Goal: Task Accomplishment & Management: Complete application form

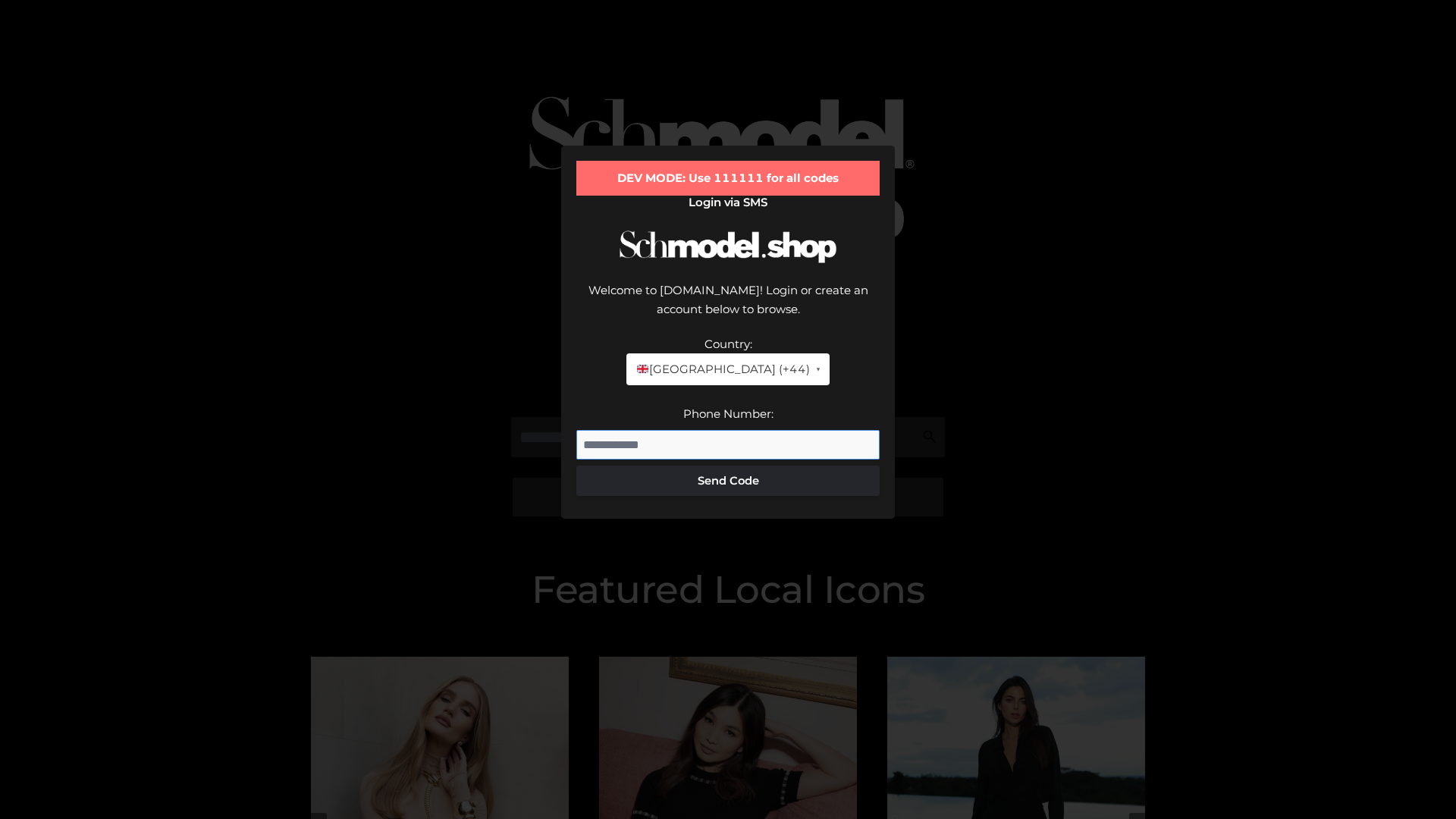
click at [728, 430] on input "Phone Number:" at bounding box center [728, 445] width 304 height 30
type input "**********"
click at [728, 465] on button "Send Code" at bounding box center [728, 480] width 304 height 30
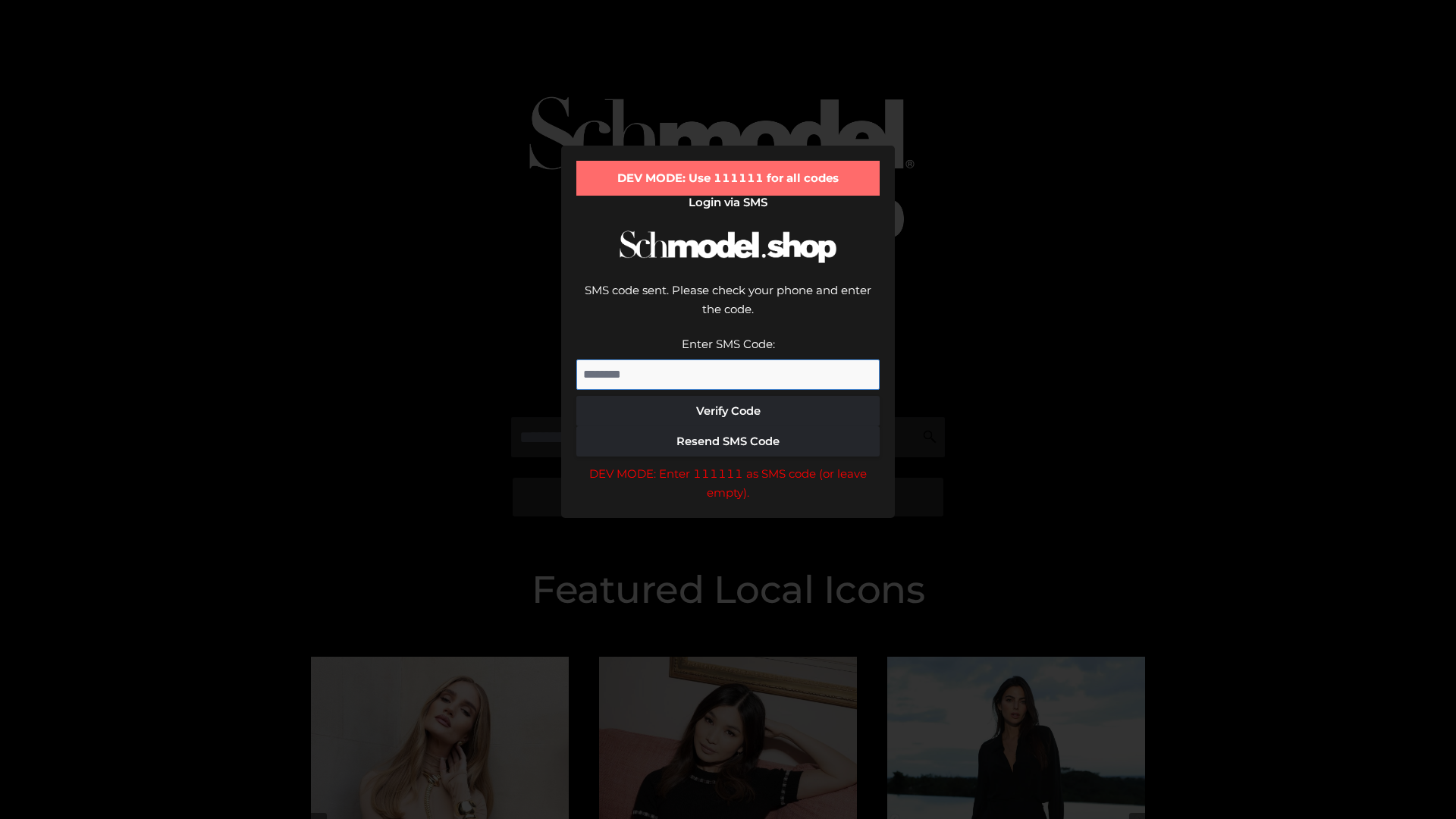
click at [728, 360] on input "Enter SMS Code:" at bounding box center [728, 375] width 304 height 30
type input "******"
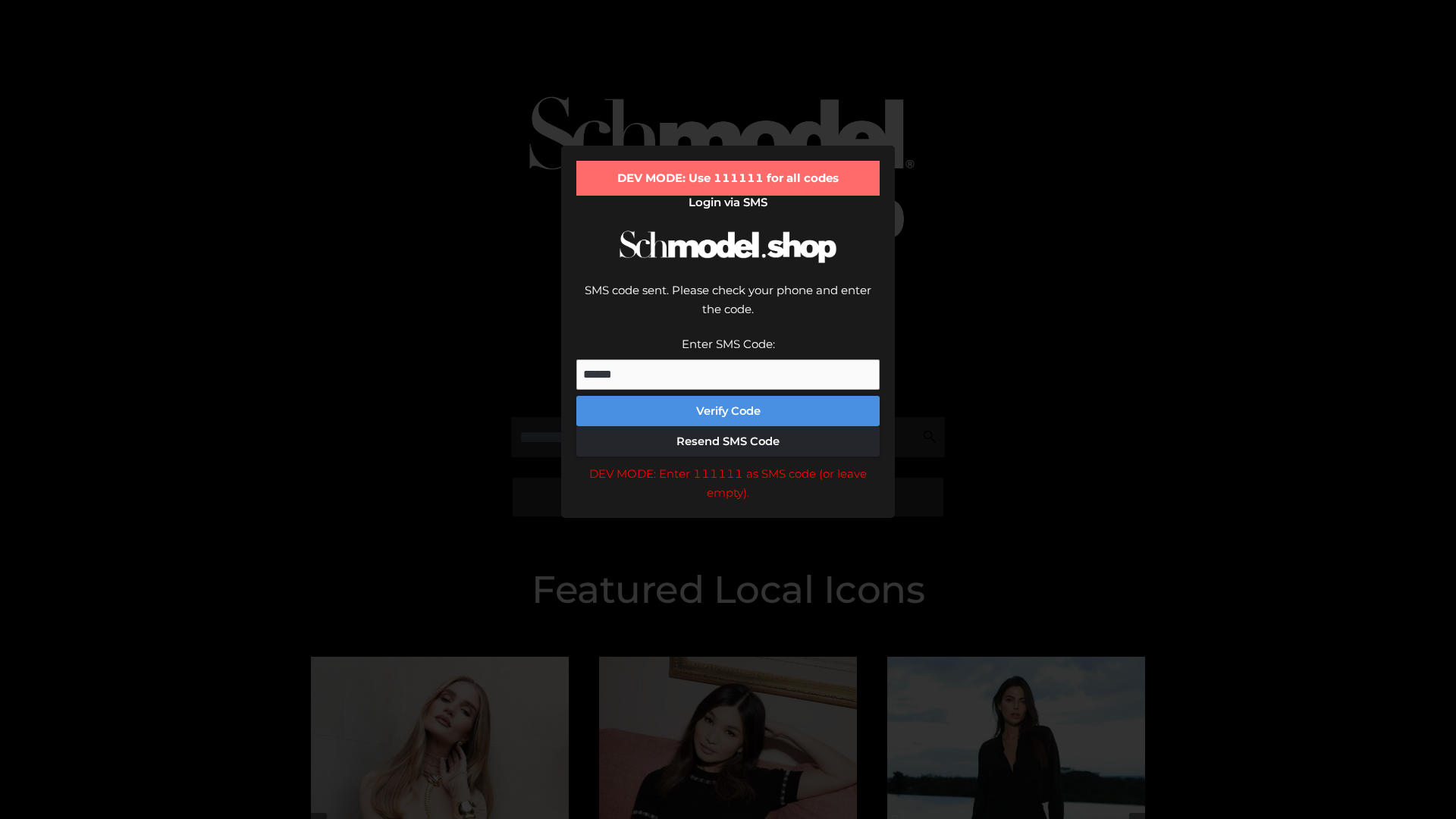
click at [728, 396] on button "Verify Code" at bounding box center [728, 411] width 304 height 30
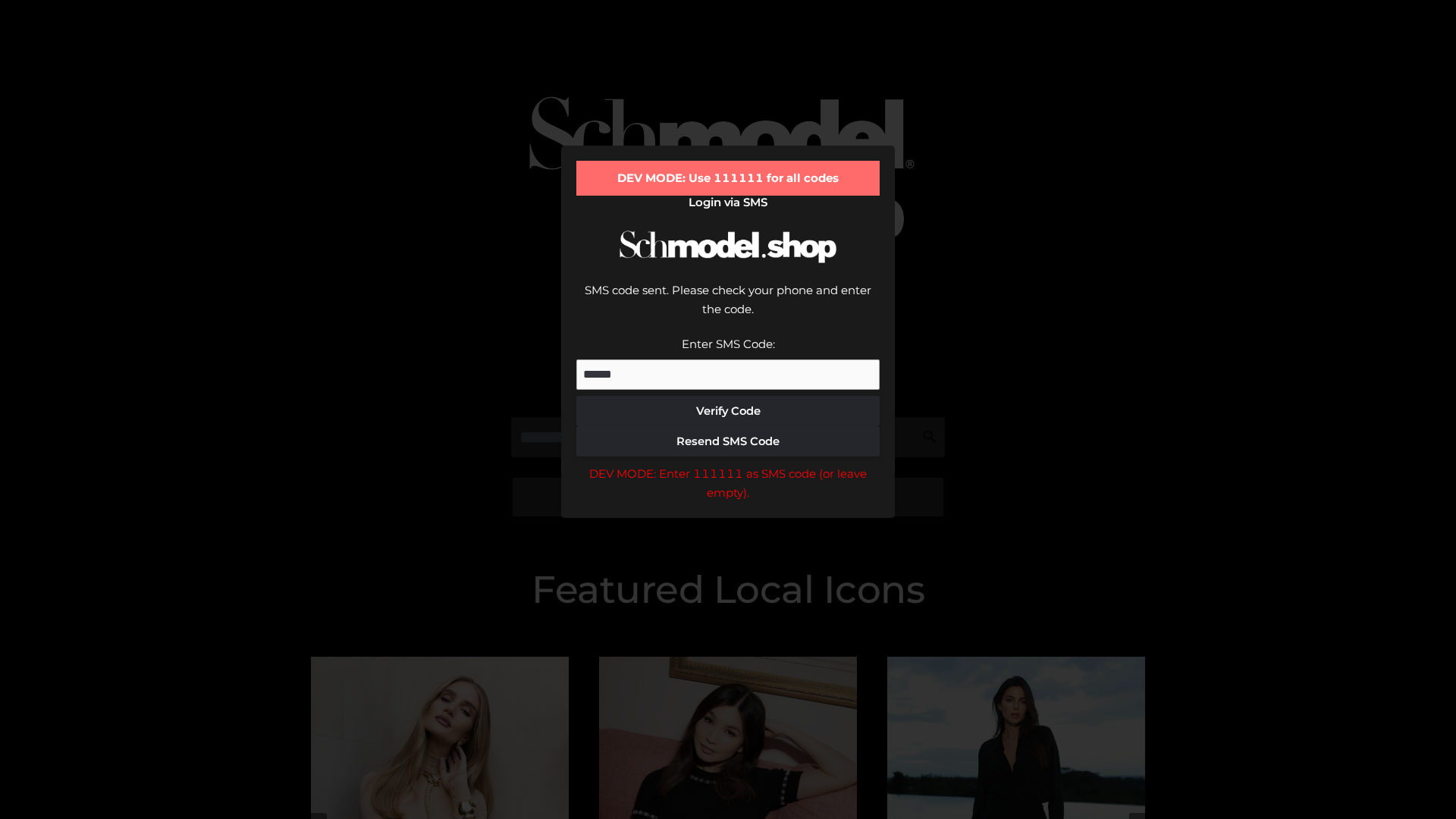
click at [728, 464] on div "DEV MODE: Enter 111111 as SMS code (or leave empty)." at bounding box center [728, 483] width 304 height 39
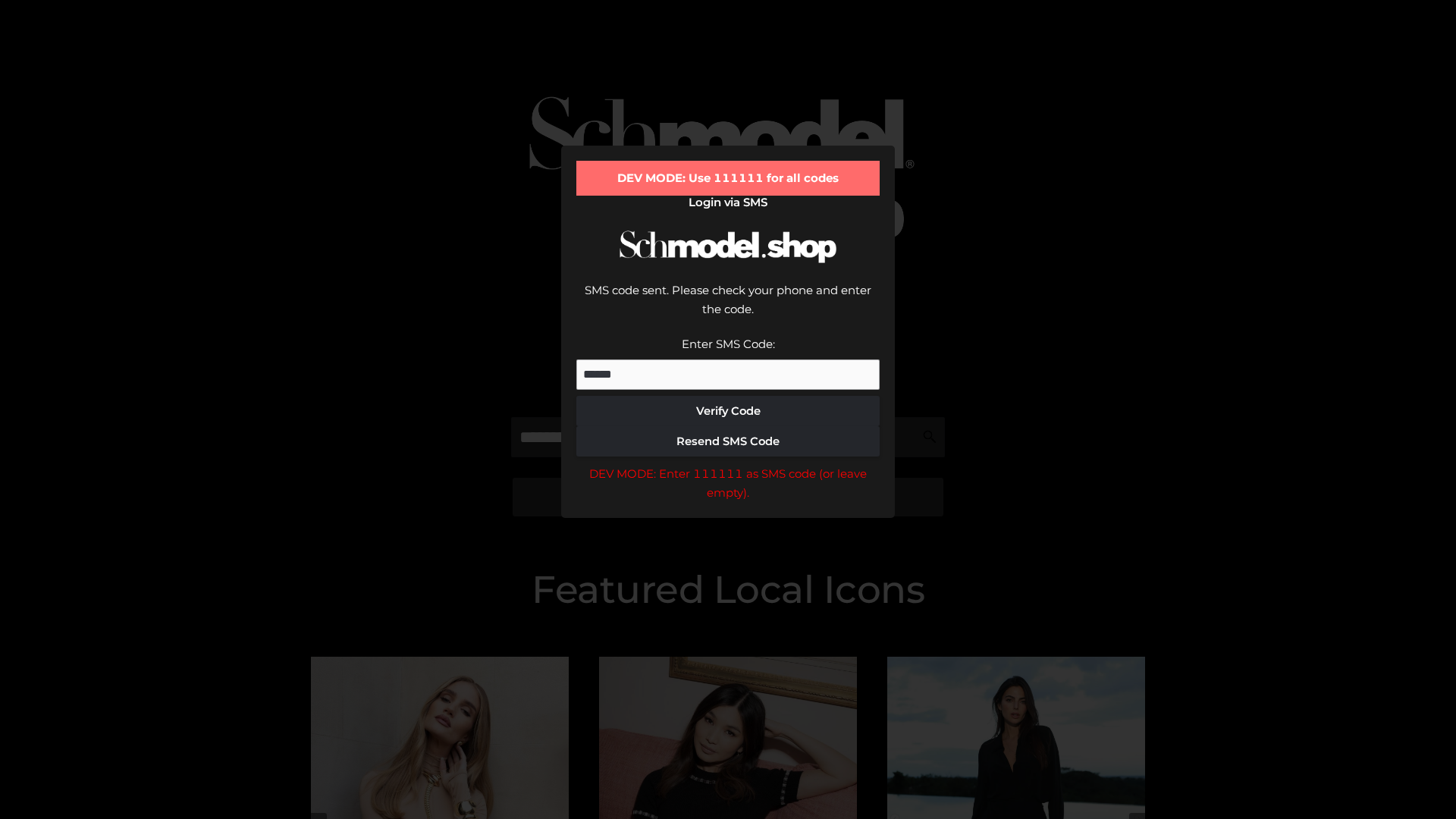
click at [728, 464] on div "DEV MODE: Enter 111111 as SMS code (or leave empty)." at bounding box center [728, 483] width 304 height 39
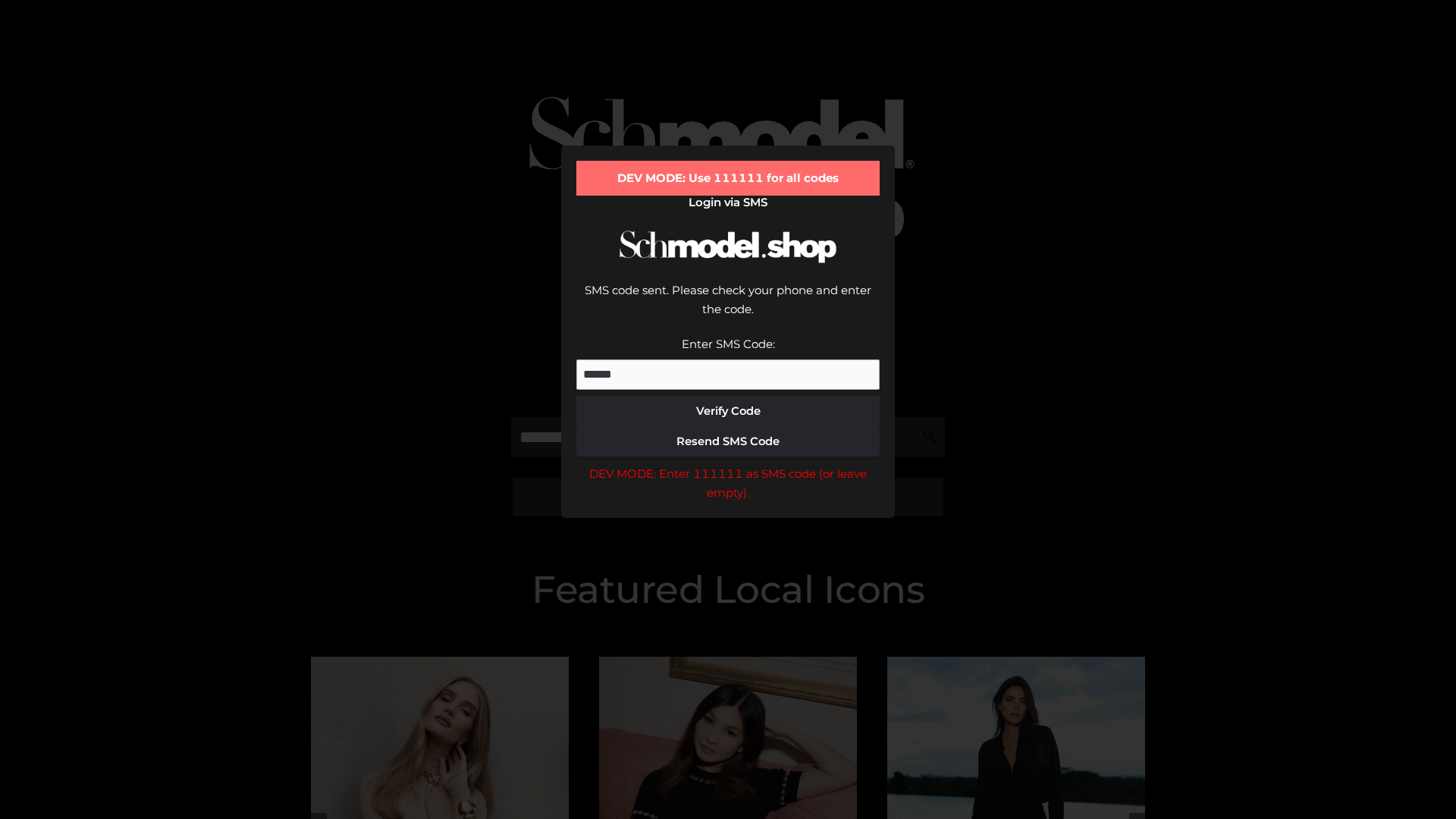
click at [728, 464] on div "DEV MODE: Enter 111111 as SMS code (or leave empty)." at bounding box center [728, 483] width 304 height 39
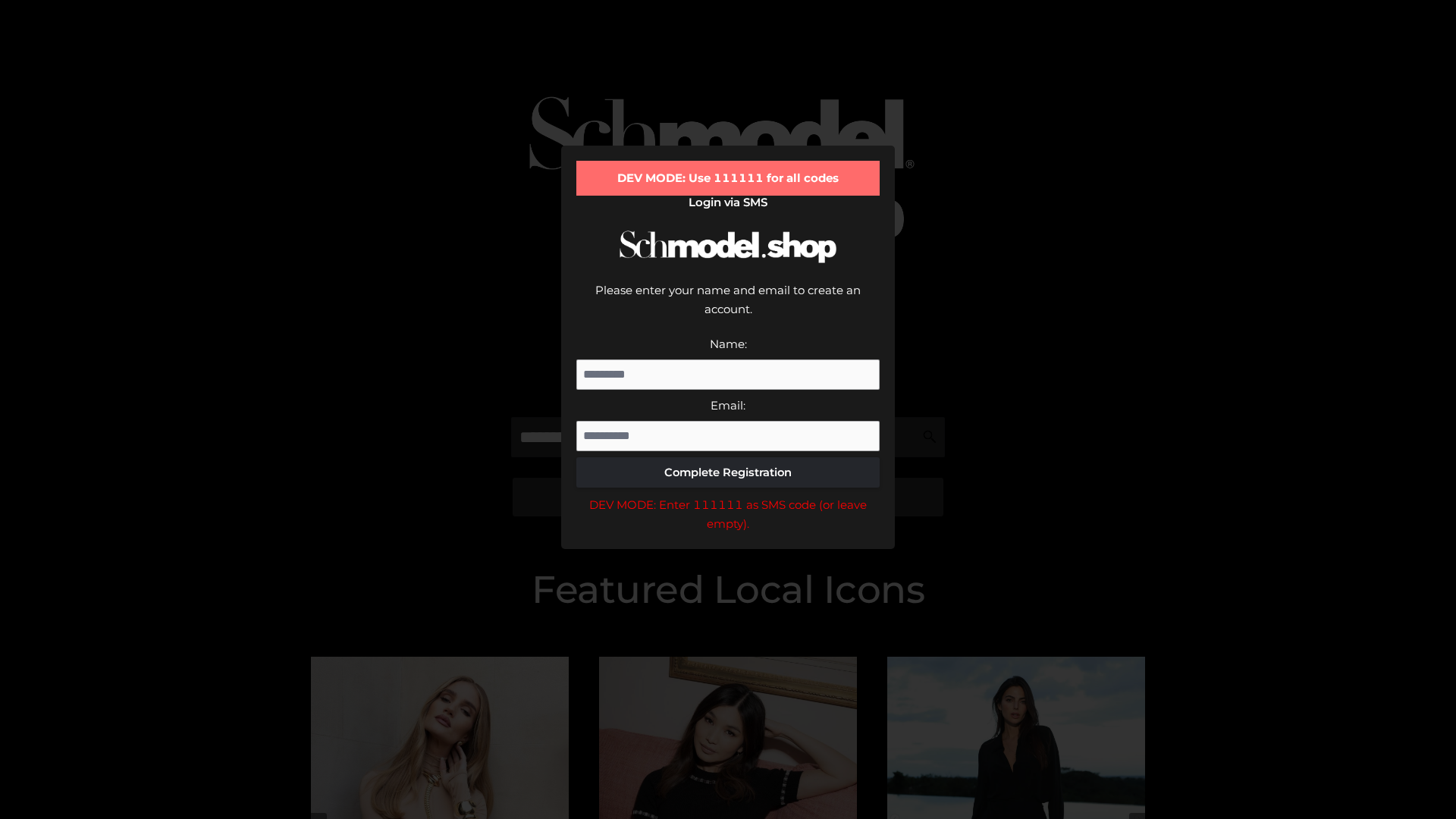
click at [728, 495] on div "DEV MODE: Enter 111111 as SMS code (or leave empty)." at bounding box center [728, 515] width 304 height 39
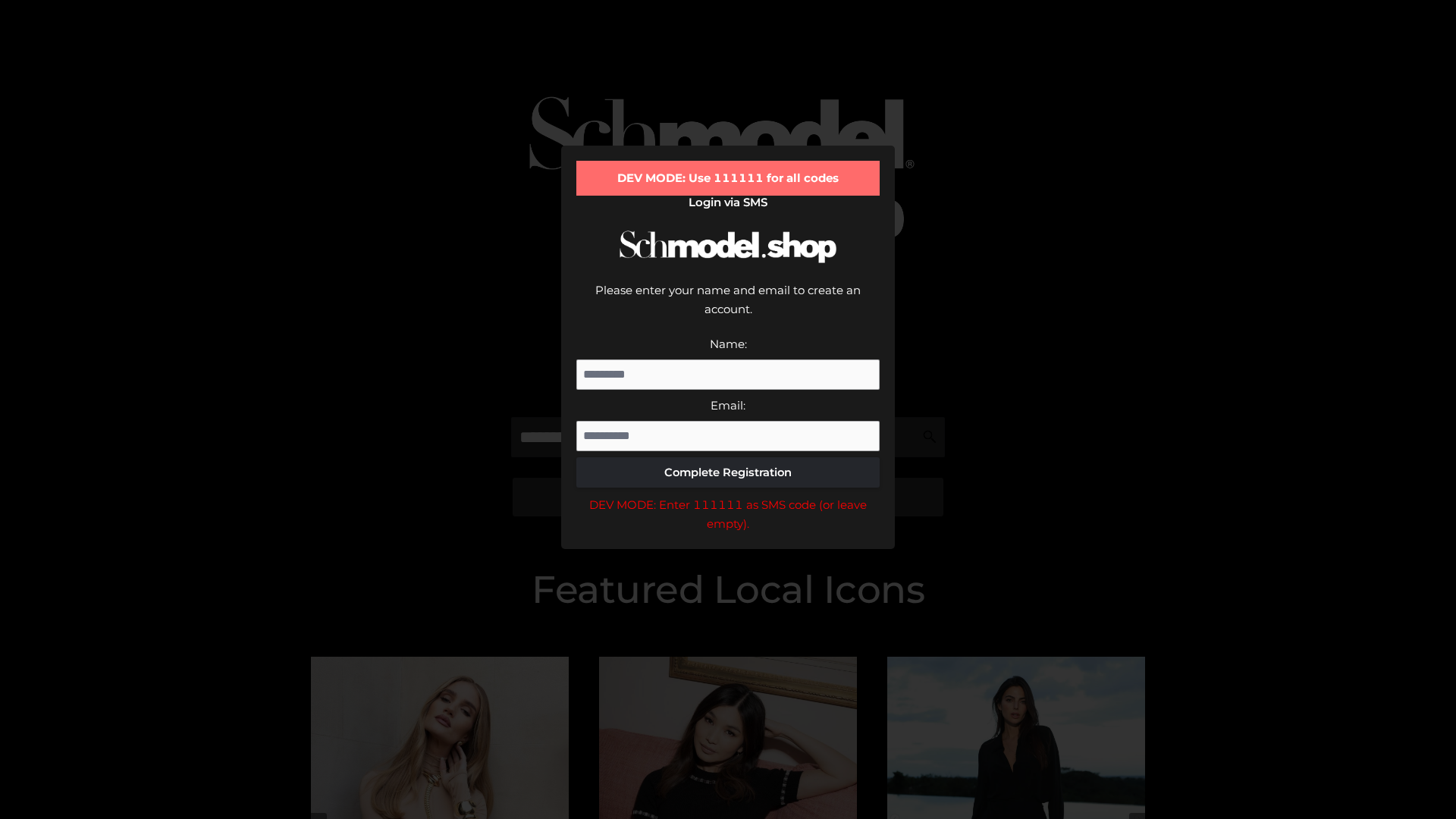
click at [728, 495] on div "DEV MODE: Enter 111111 as SMS code (or leave empty)." at bounding box center [728, 515] width 304 height 39
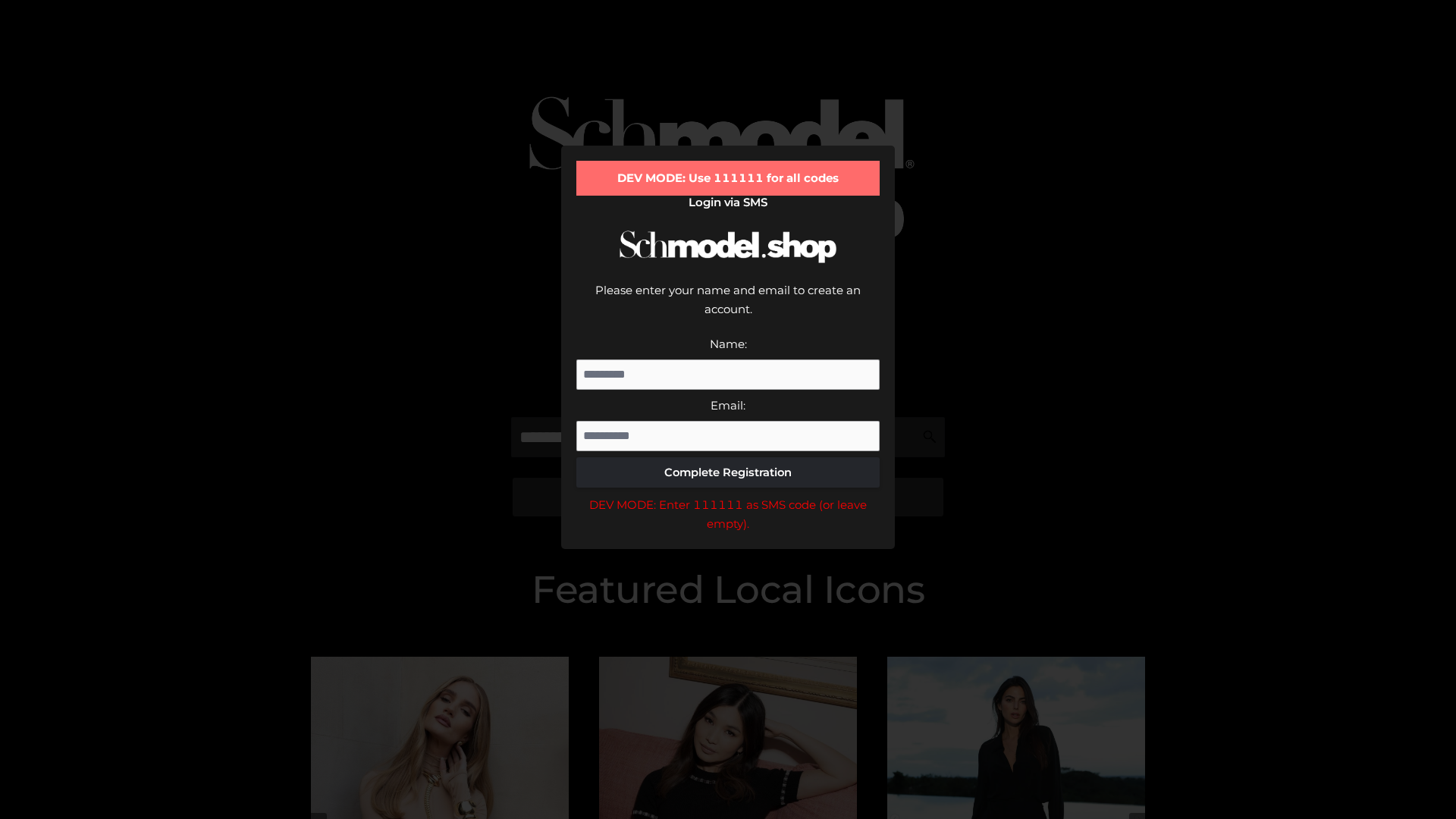
click at [728, 495] on div "DEV MODE: Enter 111111 as SMS code (or leave empty)." at bounding box center [728, 515] width 304 height 39
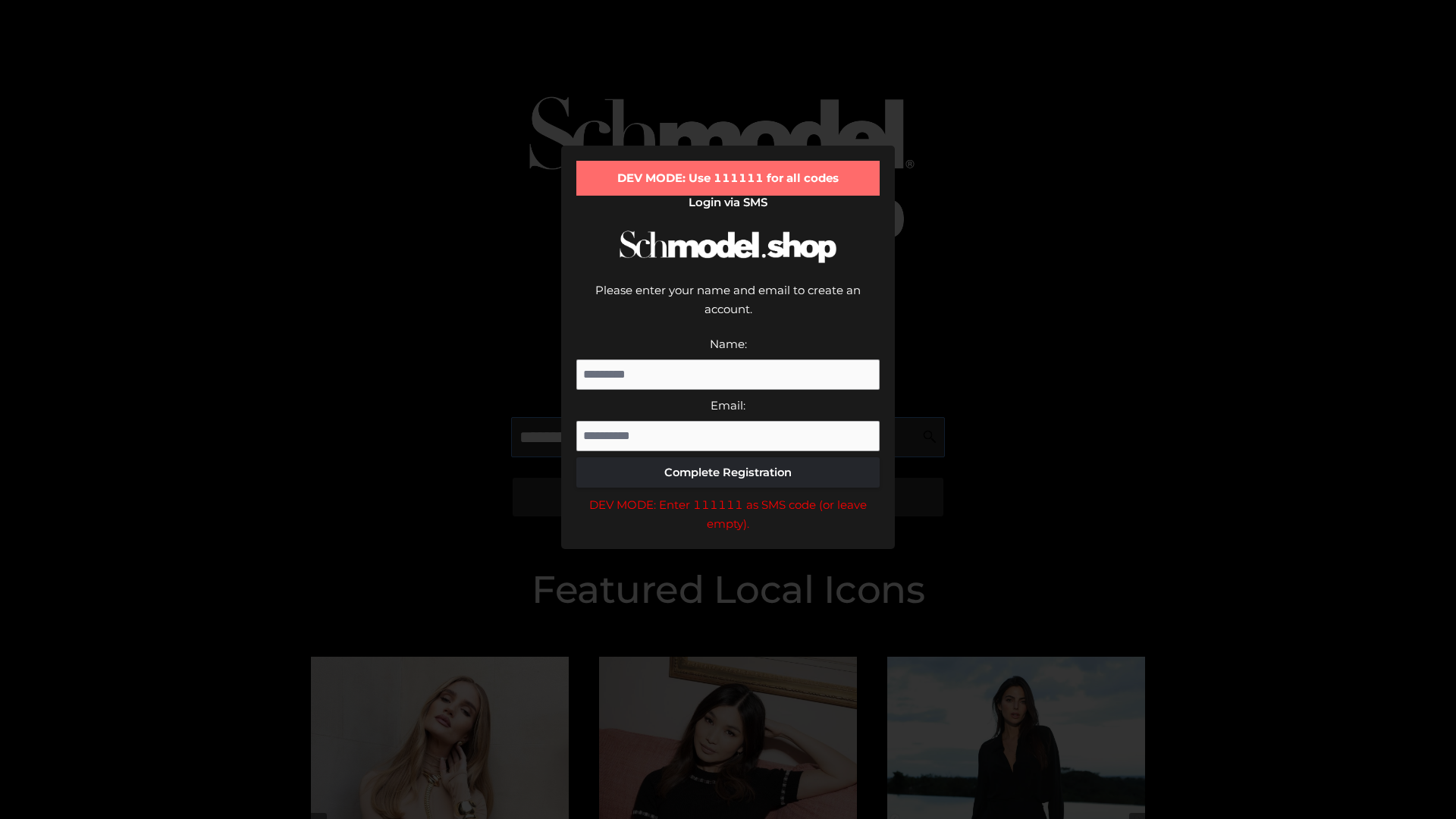
scroll to position [0, 55]
click at [728, 495] on div "DEV MODE: Enter 111111 as SMS code (or leave empty)." at bounding box center [728, 515] width 304 height 39
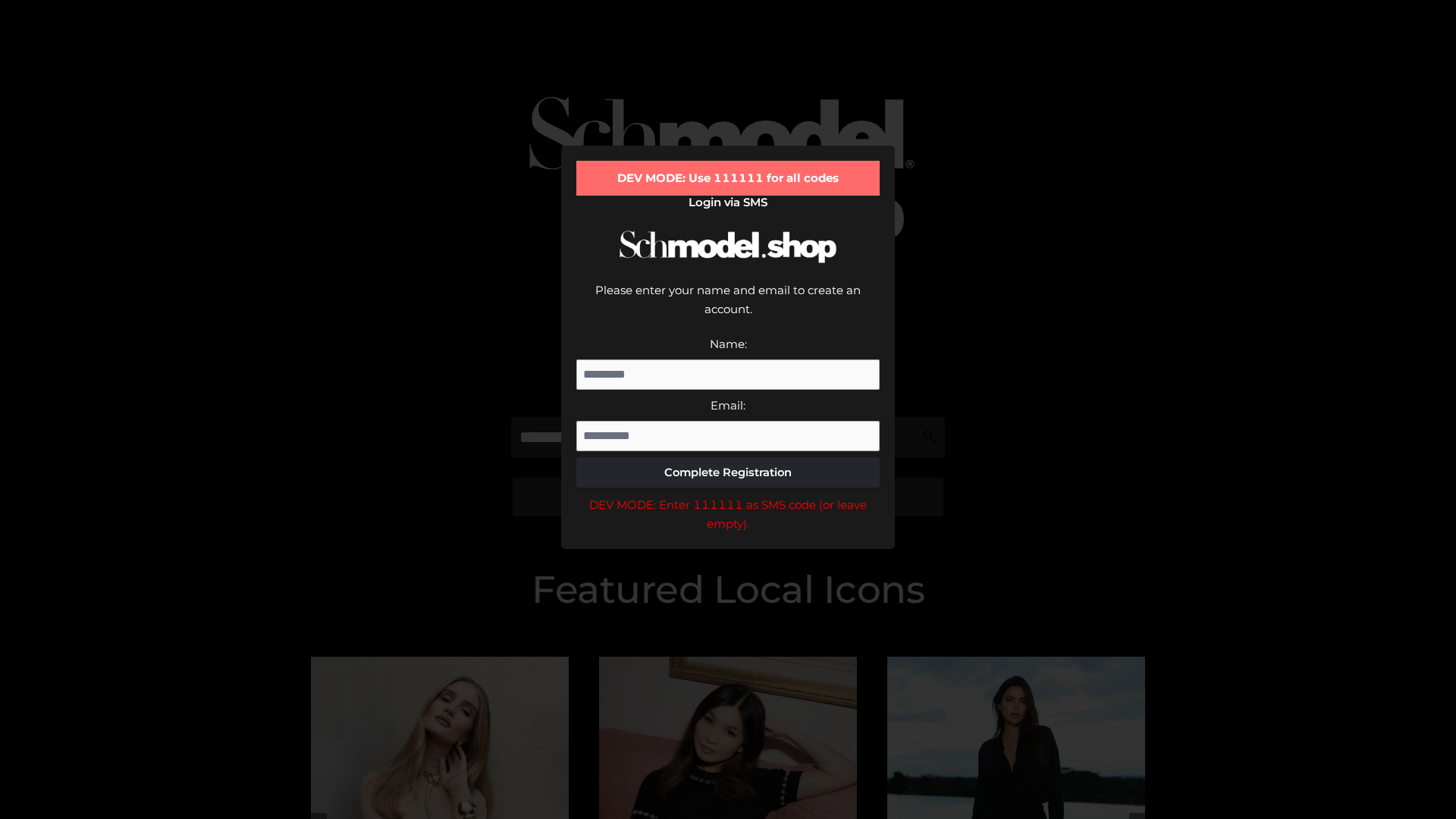
click at [728, 495] on div "DEV MODE: Enter 111111 as SMS code (or leave empty)." at bounding box center [728, 515] width 304 height 39
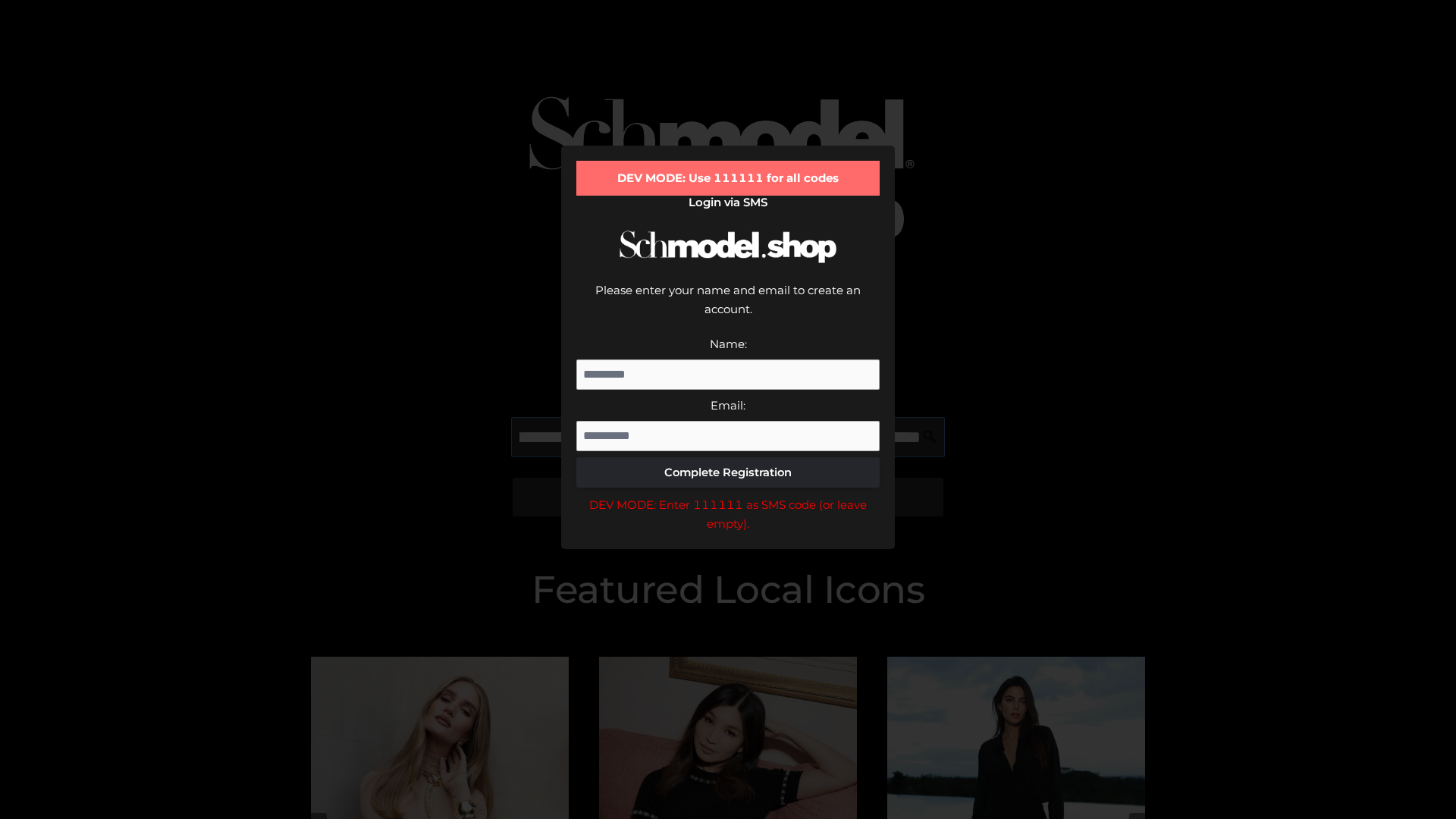
scroll to position [0, 148]
click at [728, 495] on div "DEV MODE: Enter 111111 as SMS code (or leave empty)." at bounding box center [728, 515] width 304 height 39
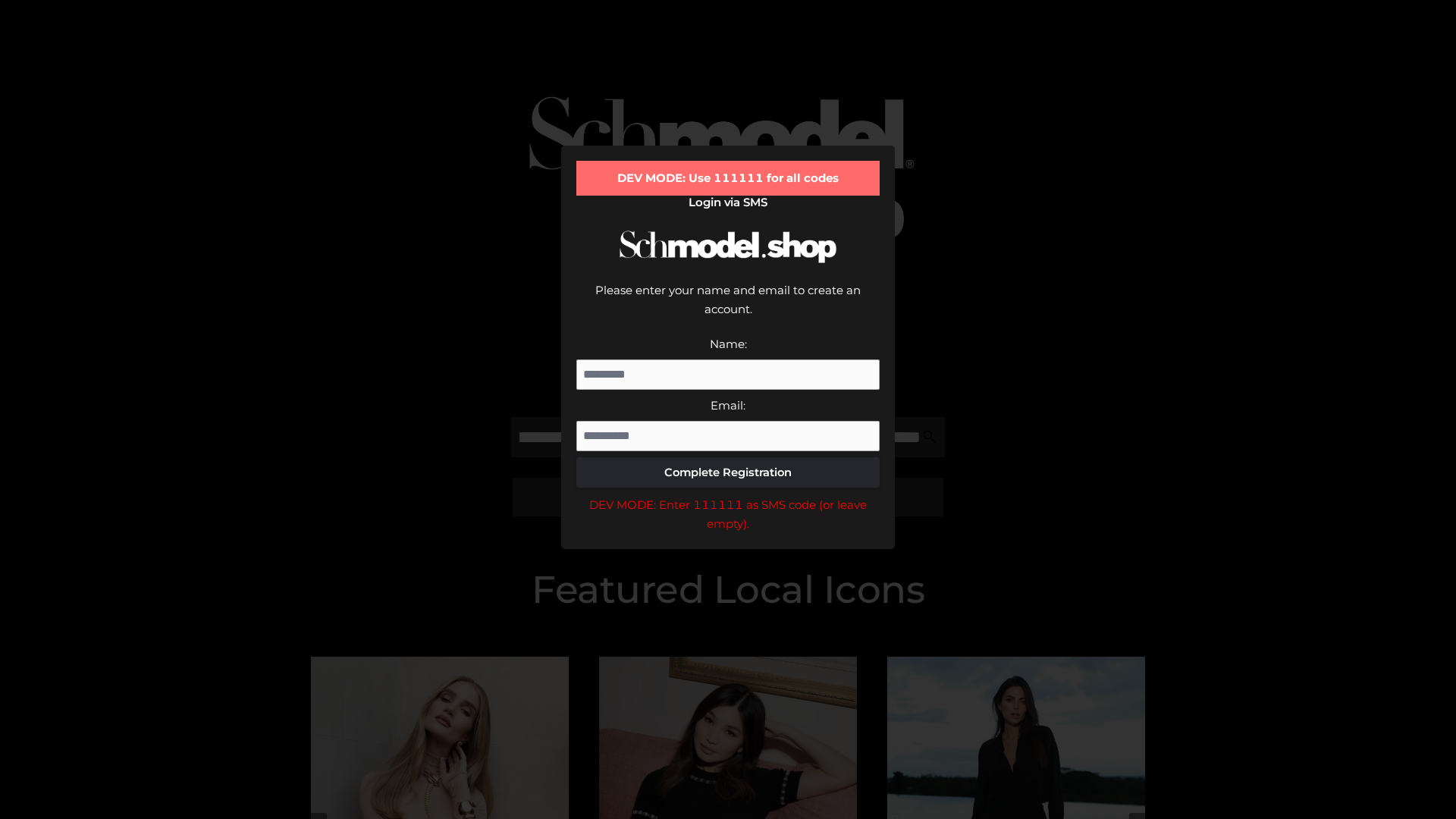
click at [728, 495] on div "DEV MODE: Enter 111111 as SMS code (or leave empty)." at bounding box center [728, 515] width 304 height 39
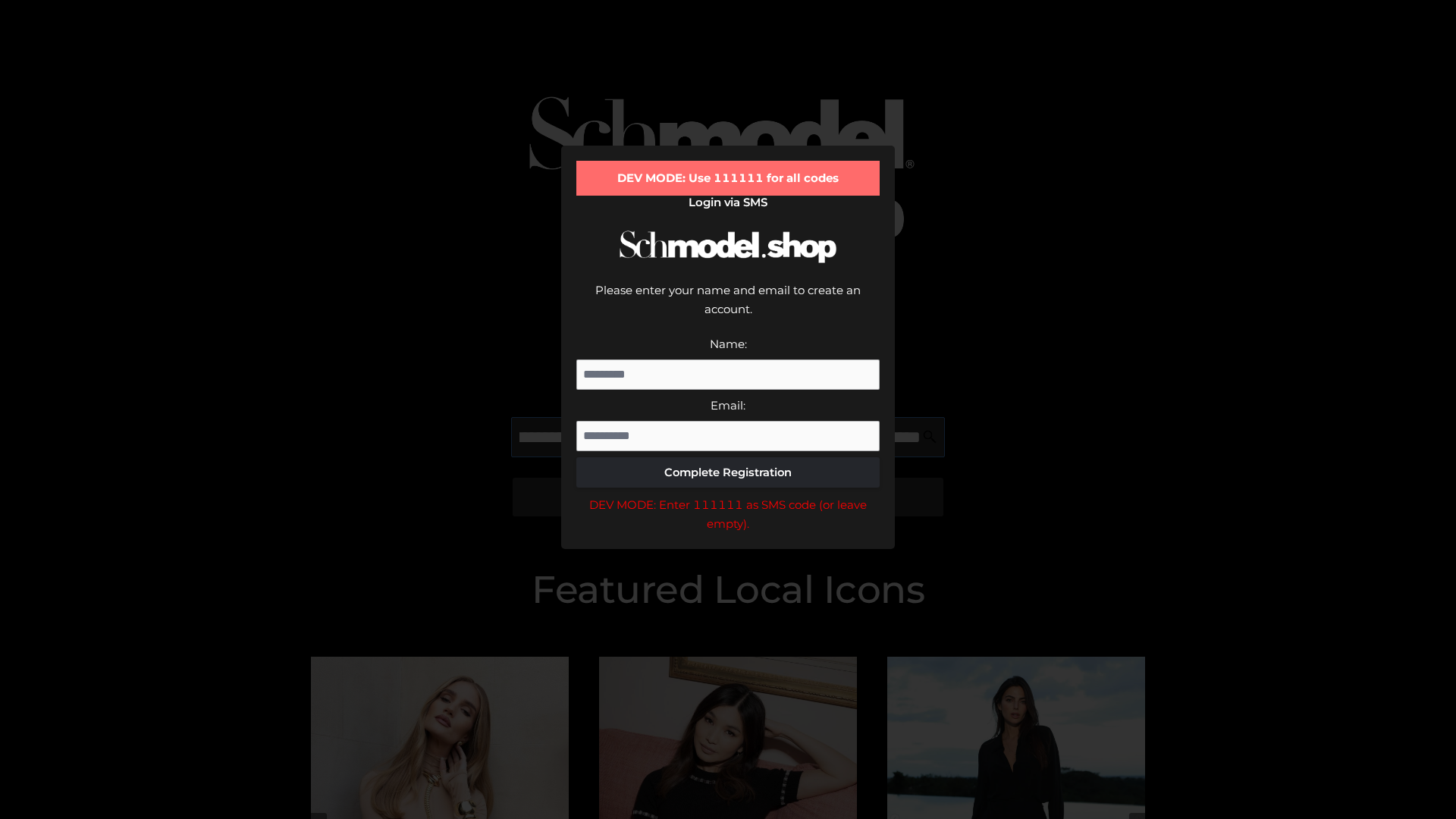
scroll to position [0, 243]
click at [728, 495] on div "DEV MODE: Enter 111111 as SMS code (or leave empty)." at bounding box center [728, 515] width 304 height 39
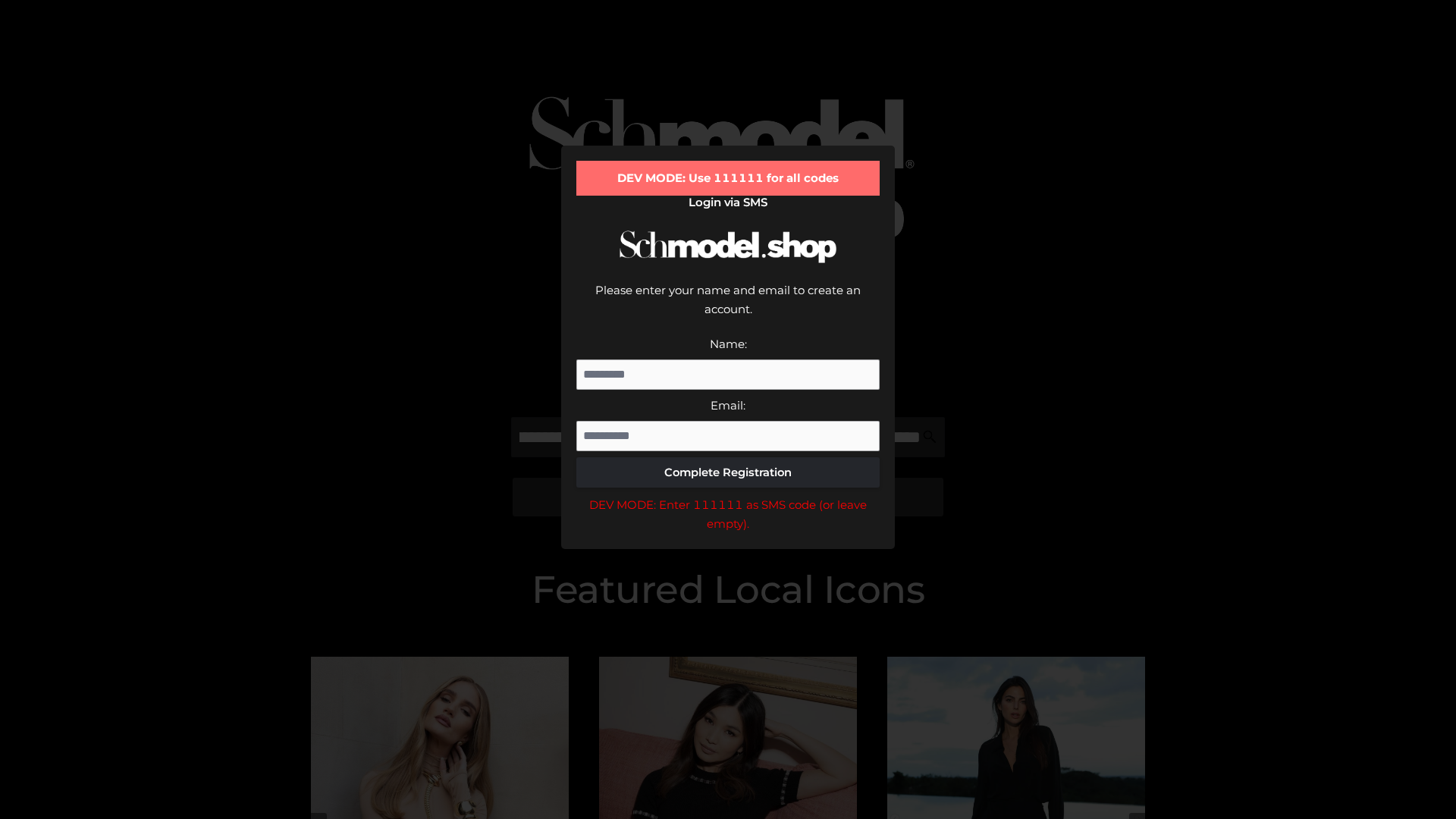
click at [728, 495] on div "DEV MODE: Enter 111111 as SMS code (or leave empty)." at bounding box center [728, 515] width 304 height 39
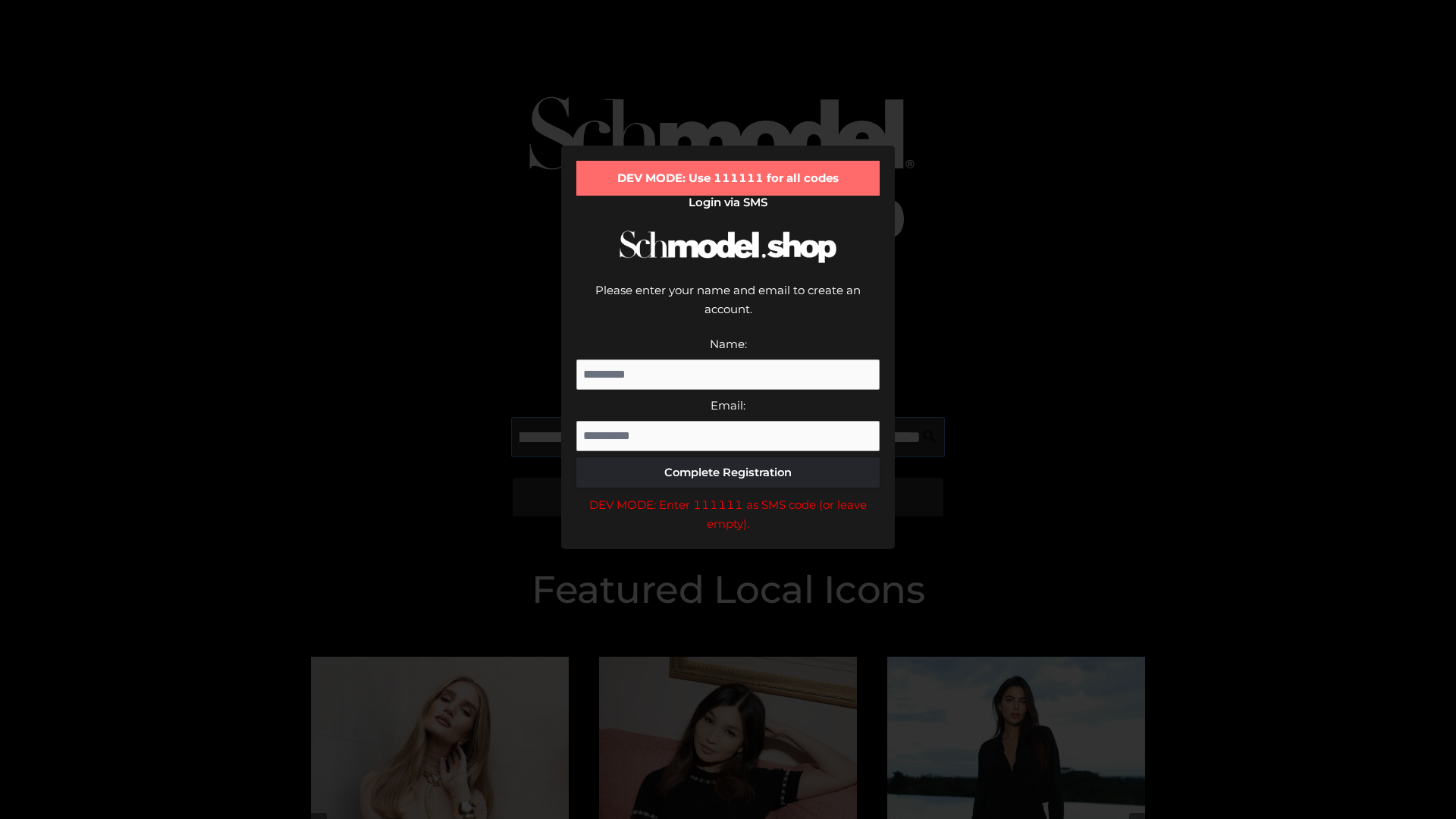
scroll to position [0, 330]
click at [728, 495] on div "DEV MODE: Enter 111111 as SMS code (or leave empty)." at bounding box center [728, 515] width 304 height 39
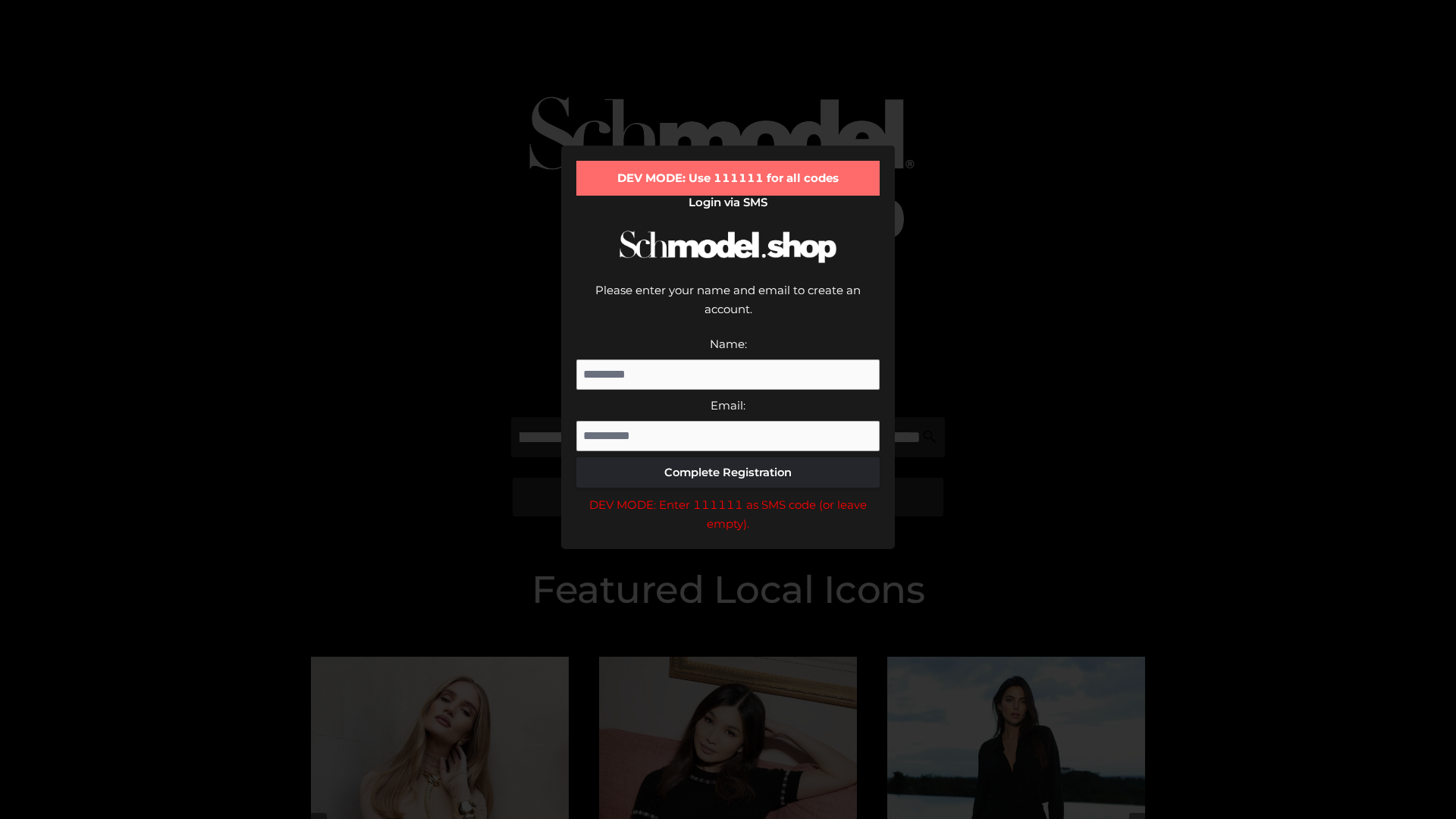
click at [728, 495] on div "DEV MODE: Enter 111111 as SMS code (or leave empty)." at bounding box center [728, 515] width 304 height 39
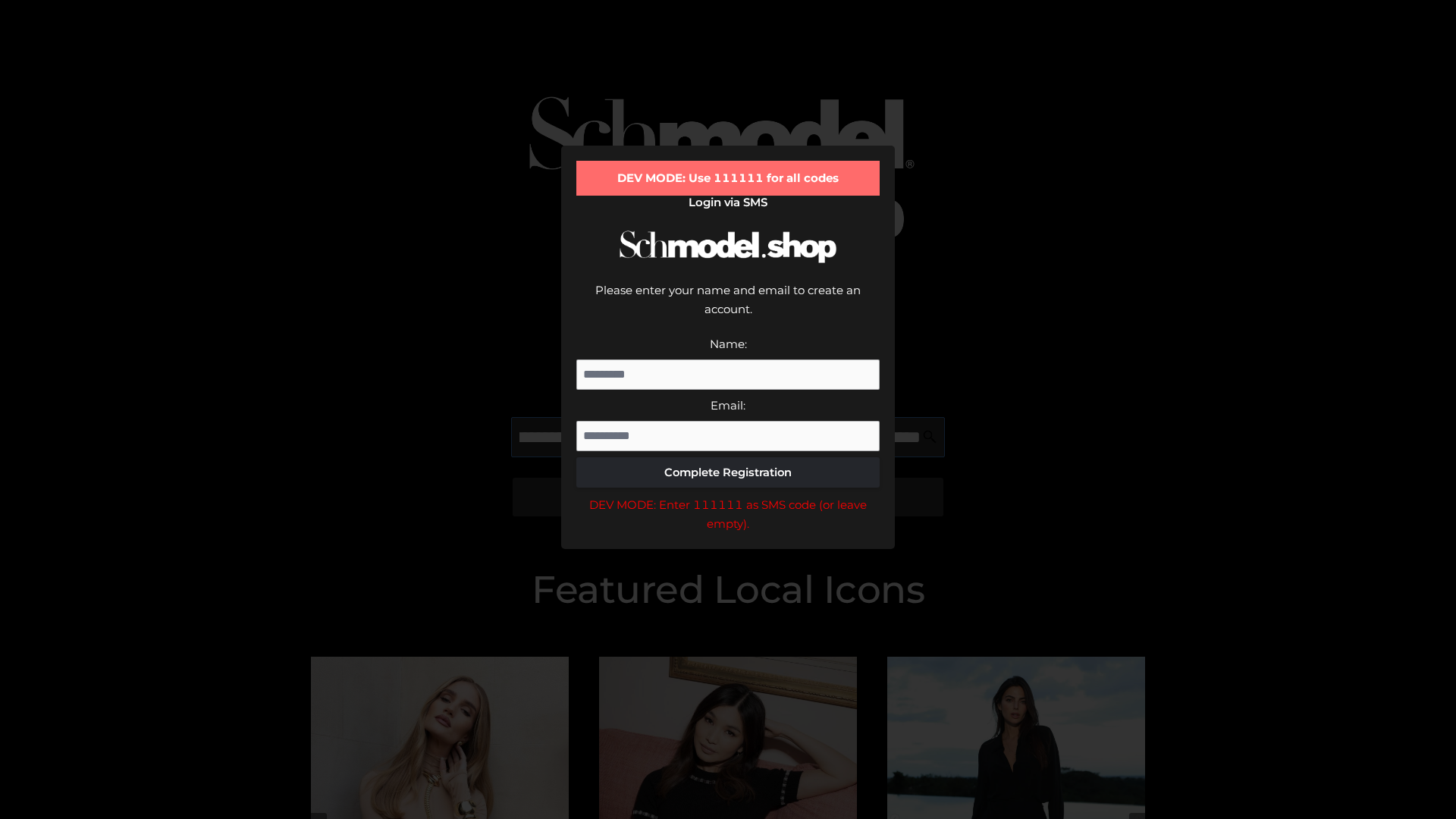
scroll to position [0, 422]
click at [728, 495] on div "DEV MODE: Enter 111111 as SMS code (or leave empty)." at bounding box center [728, 515] width 304 height 39
type input "**********"
